Goal: Task Accomplishment & Management: Manage account settings

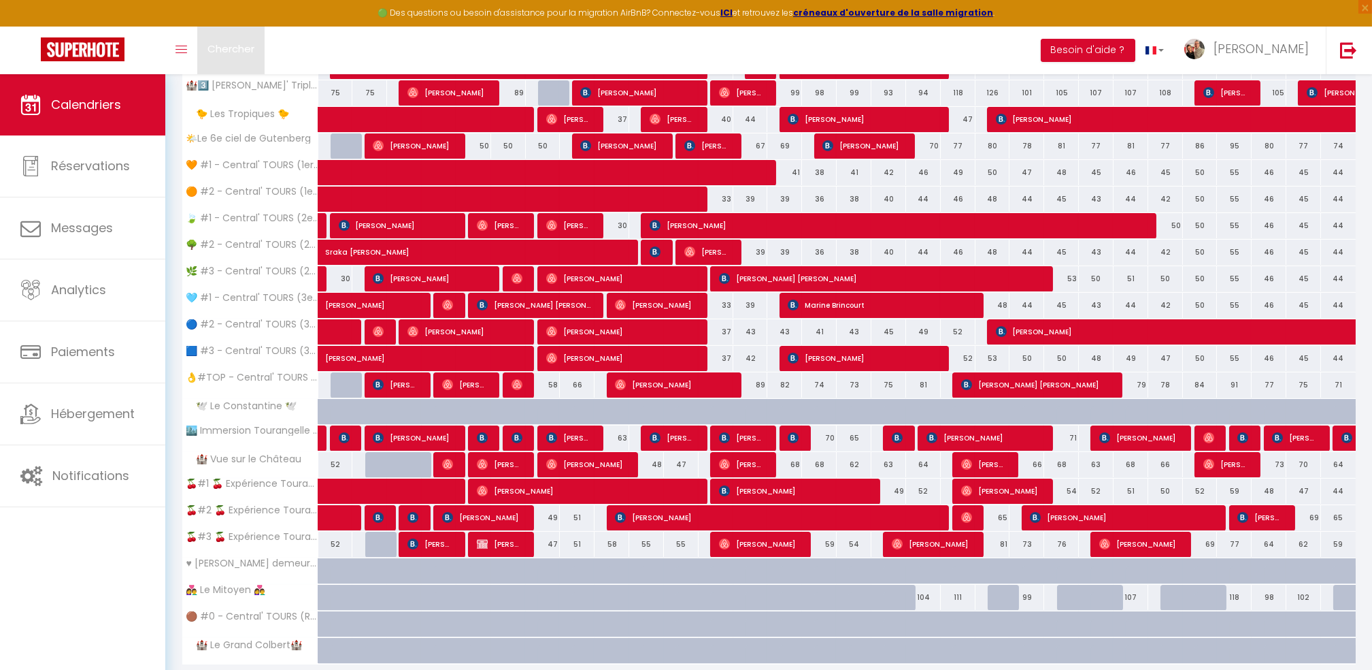
click at [234, 50] on span "Chercher" at bounding box center [231, 49] width 47 height 14
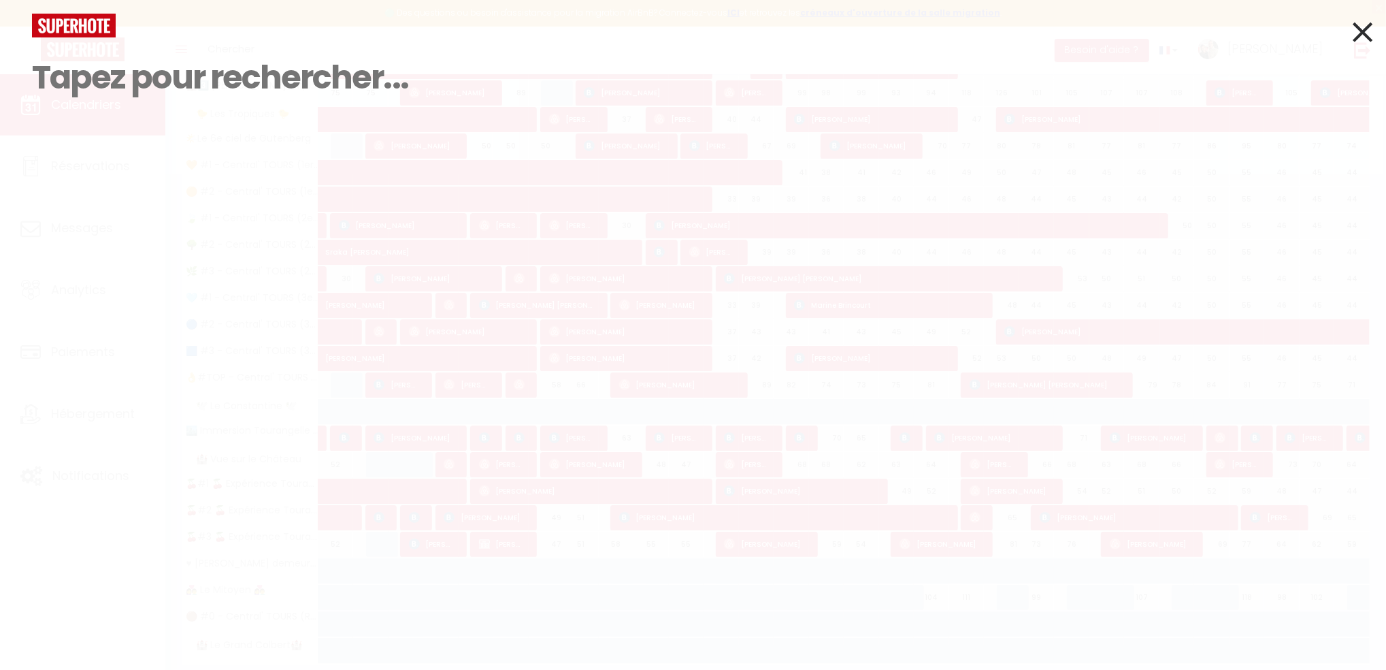
paste input "[PERSON_NAME]"
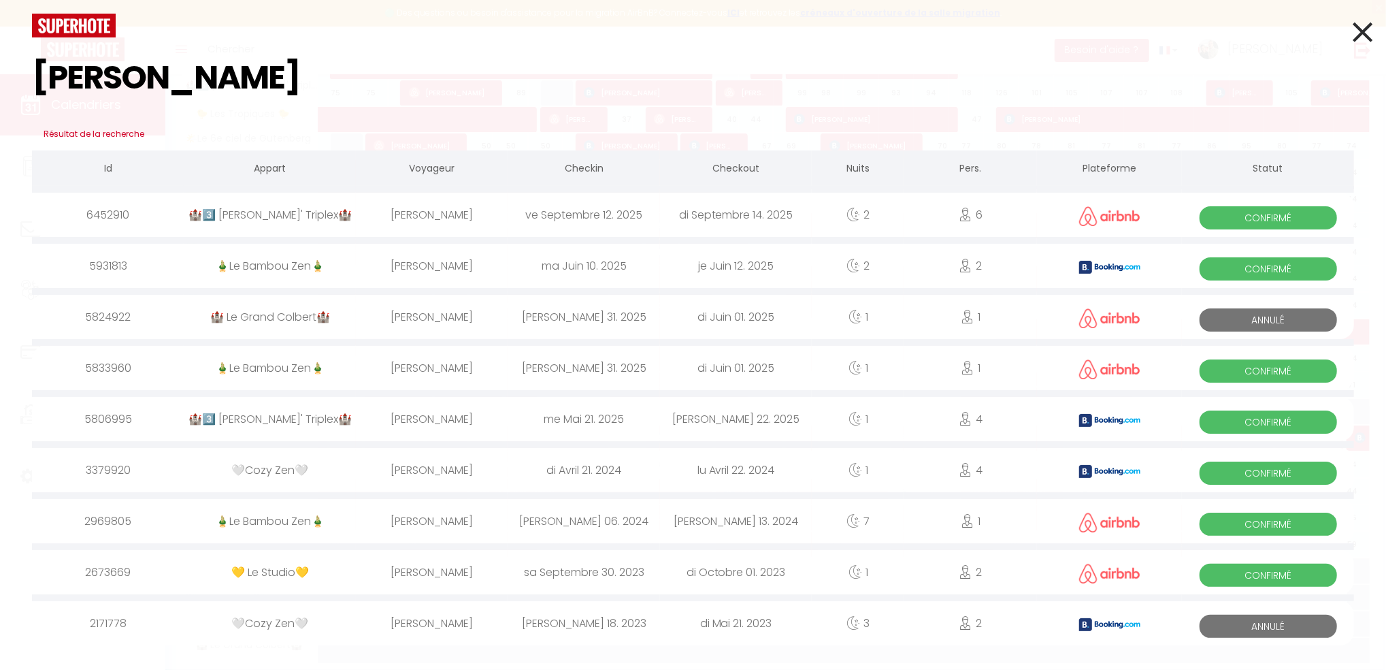
type input "[PERSON_NAME]"
click at [270, 417] on div "🏰3️⃣ [PERSON_NAME]' Triplex🏰" at bounding box center [270, 419] width 172 height 44
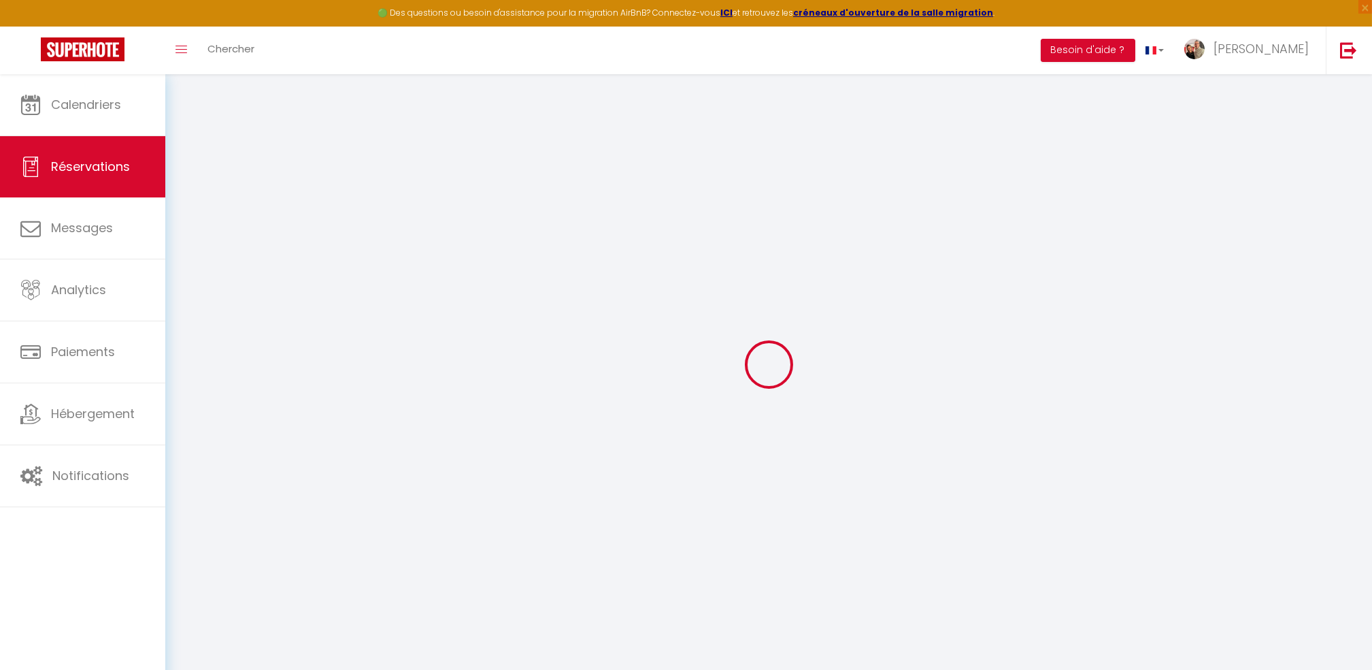
select select
checkbox input "false"
select select
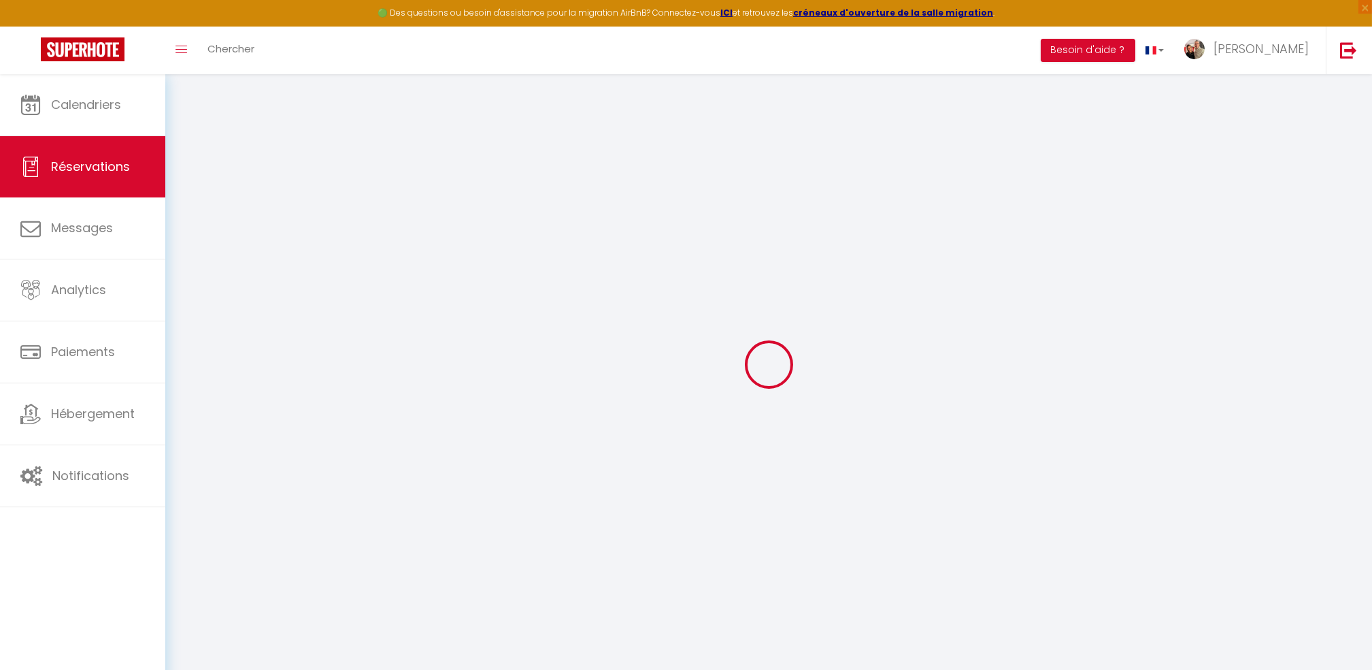
checkbox input "false"
type communiquer1 "** THIS RESERVATION HAS BEEN PRE-PAID ** BOOKING NOTE : Payment charge is EUR 2…"
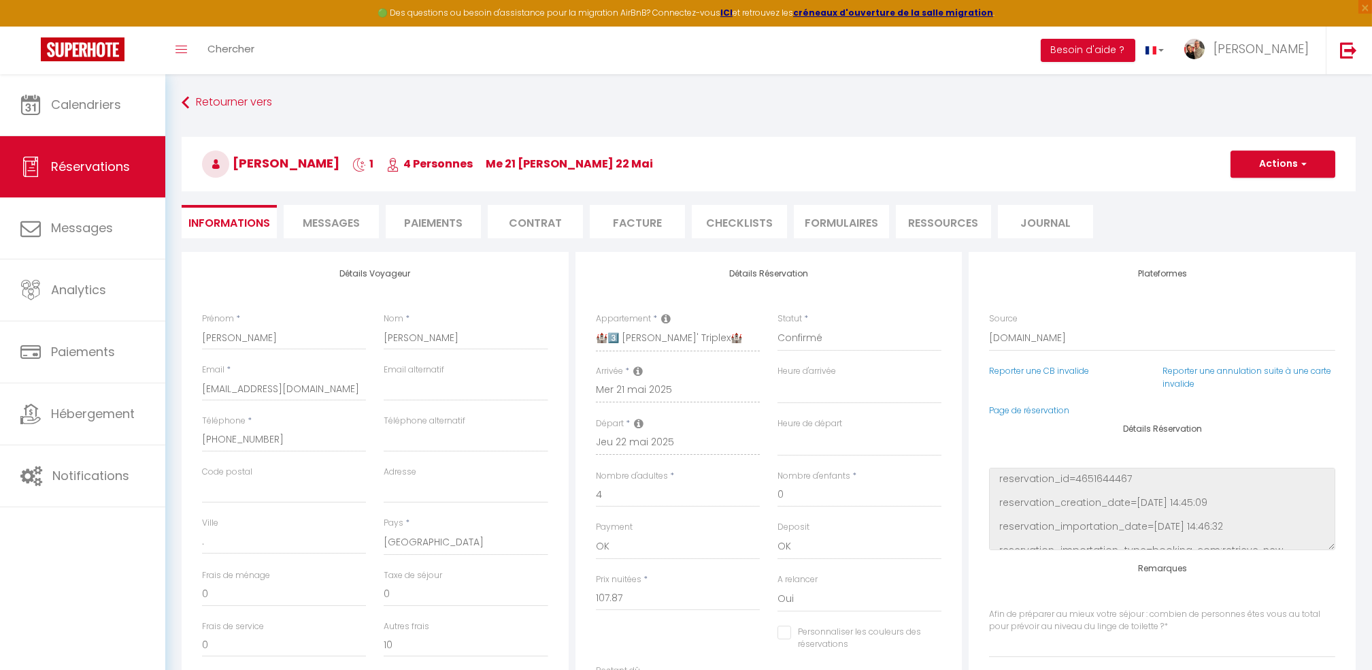
type input "80"
type input "5.39"
select select
checkbox input "false"
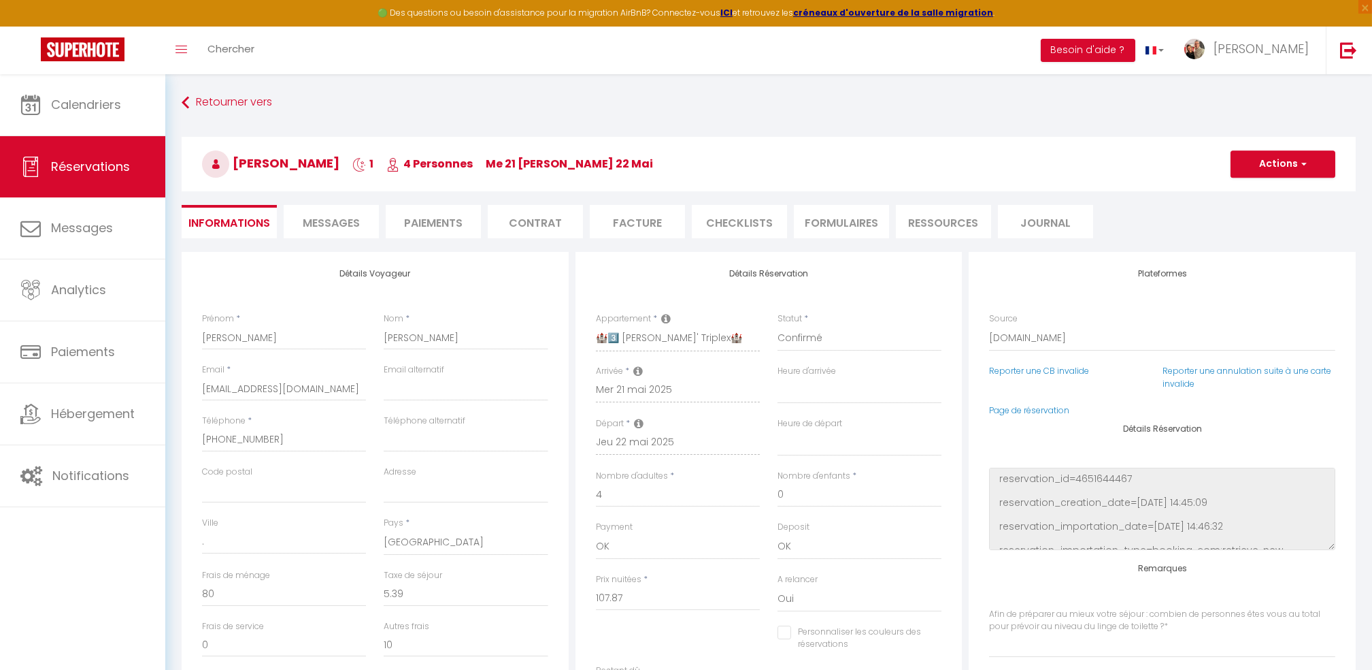
select select
